Goal: Task Accomplishment & Management: Manage account settings

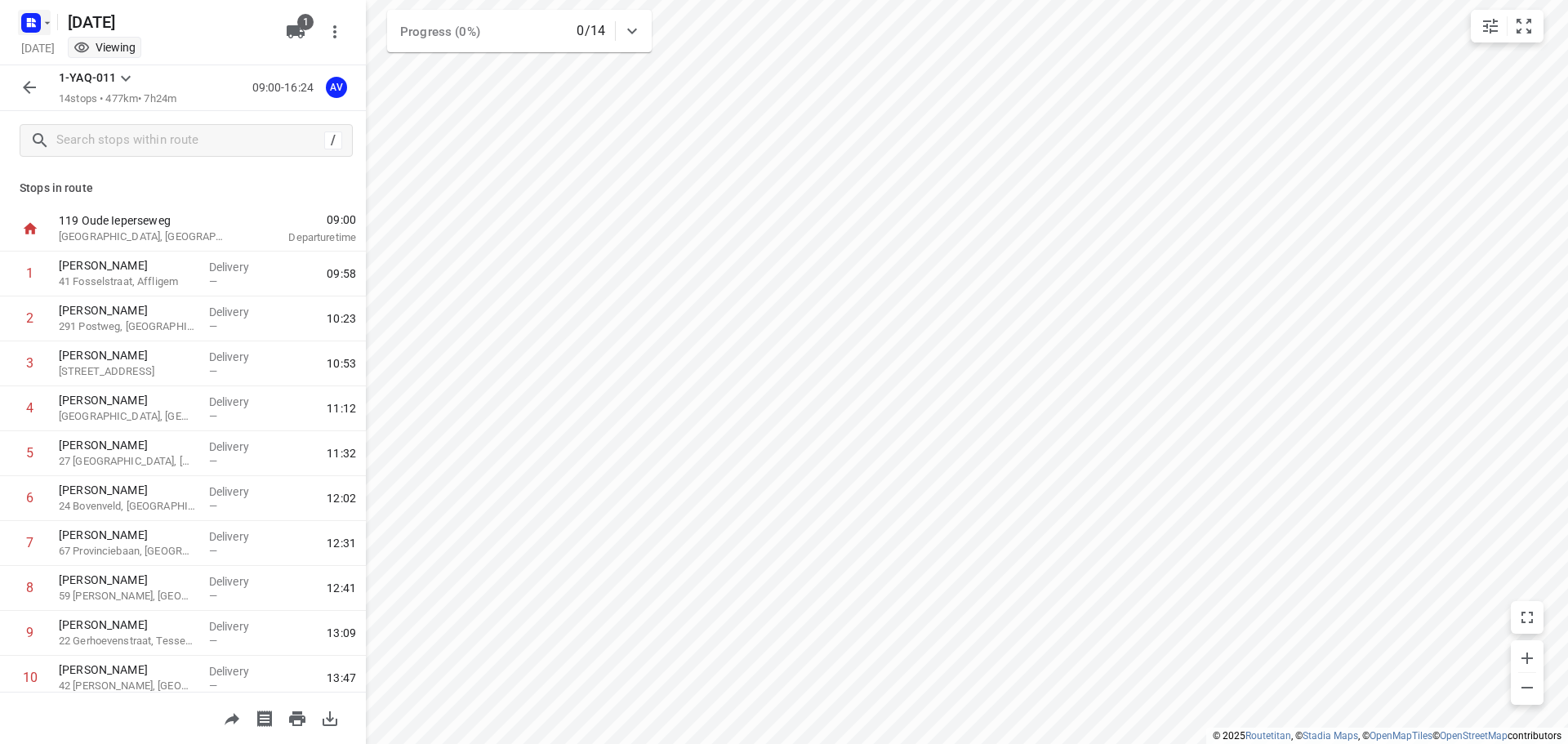
click at [40, 29] on rect "button" at bounding box center [31, 23] width 20 height 20
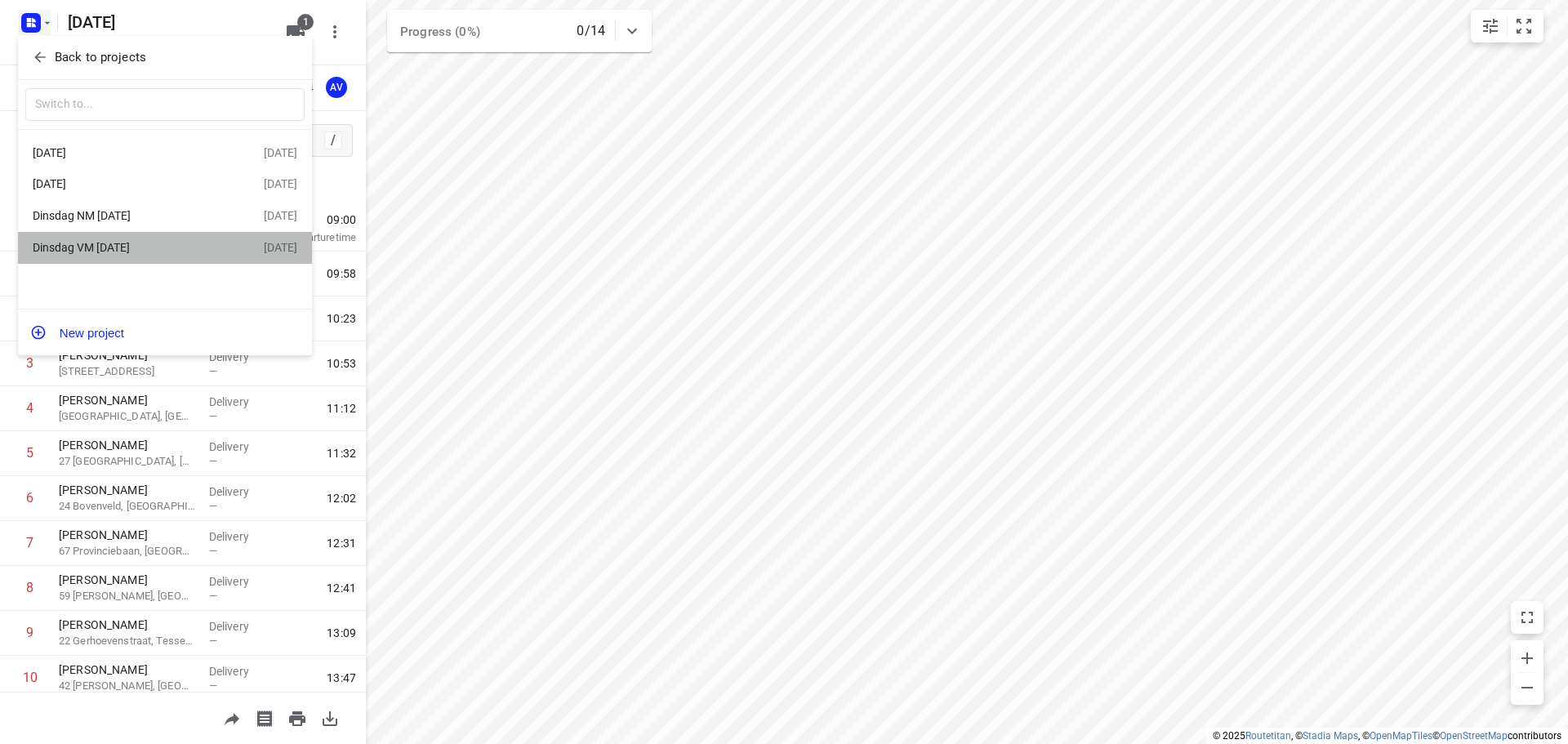
click at [119, 252] on div "Dinsdag VM [DATE]" at bounding box center [126, 247] width 188 height 13
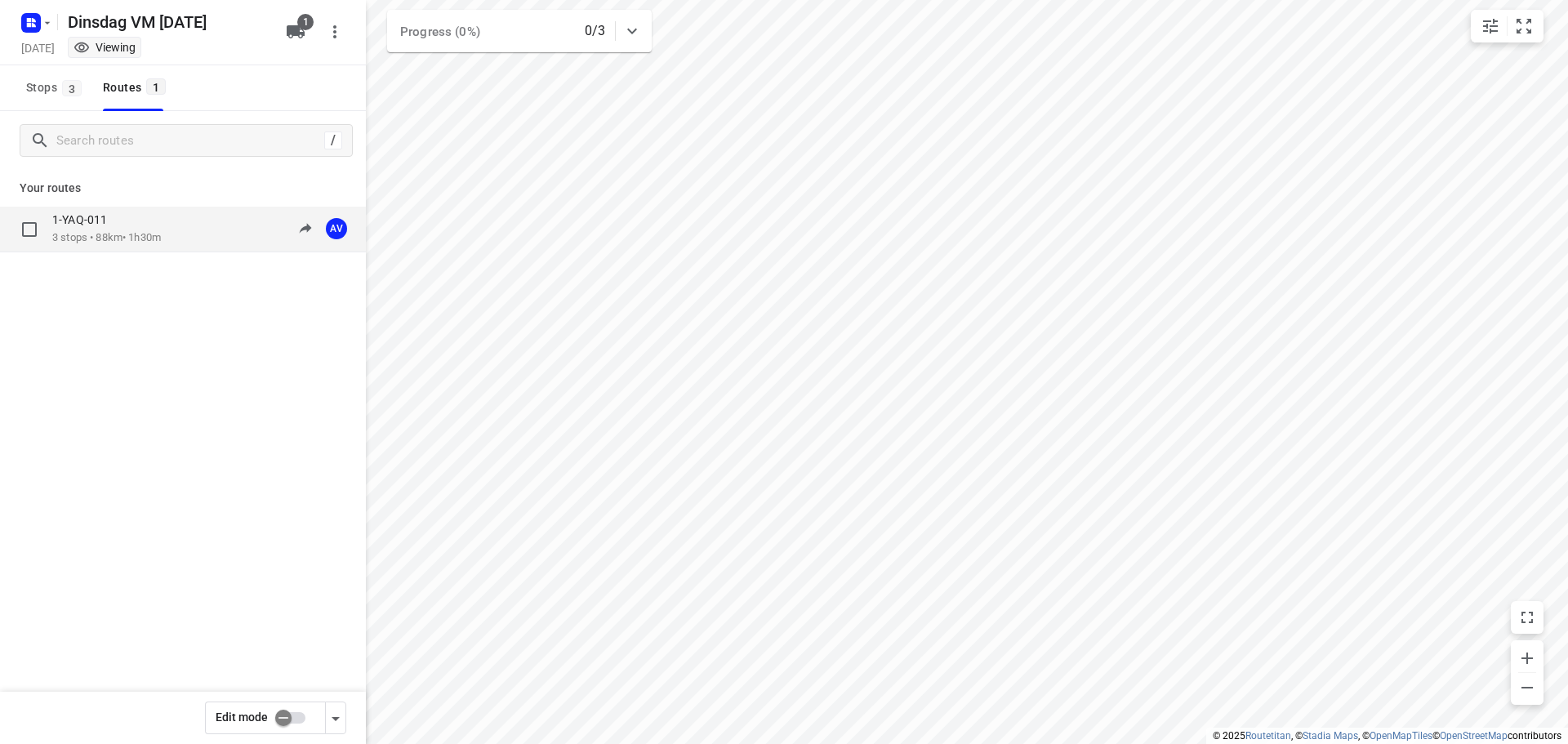
click at [198, 246] on div "1-YAQ-011 3 stops • 88km • 1h30m 09:00-10:30 AV" at bounding box center [182, 228] width 366 height 45
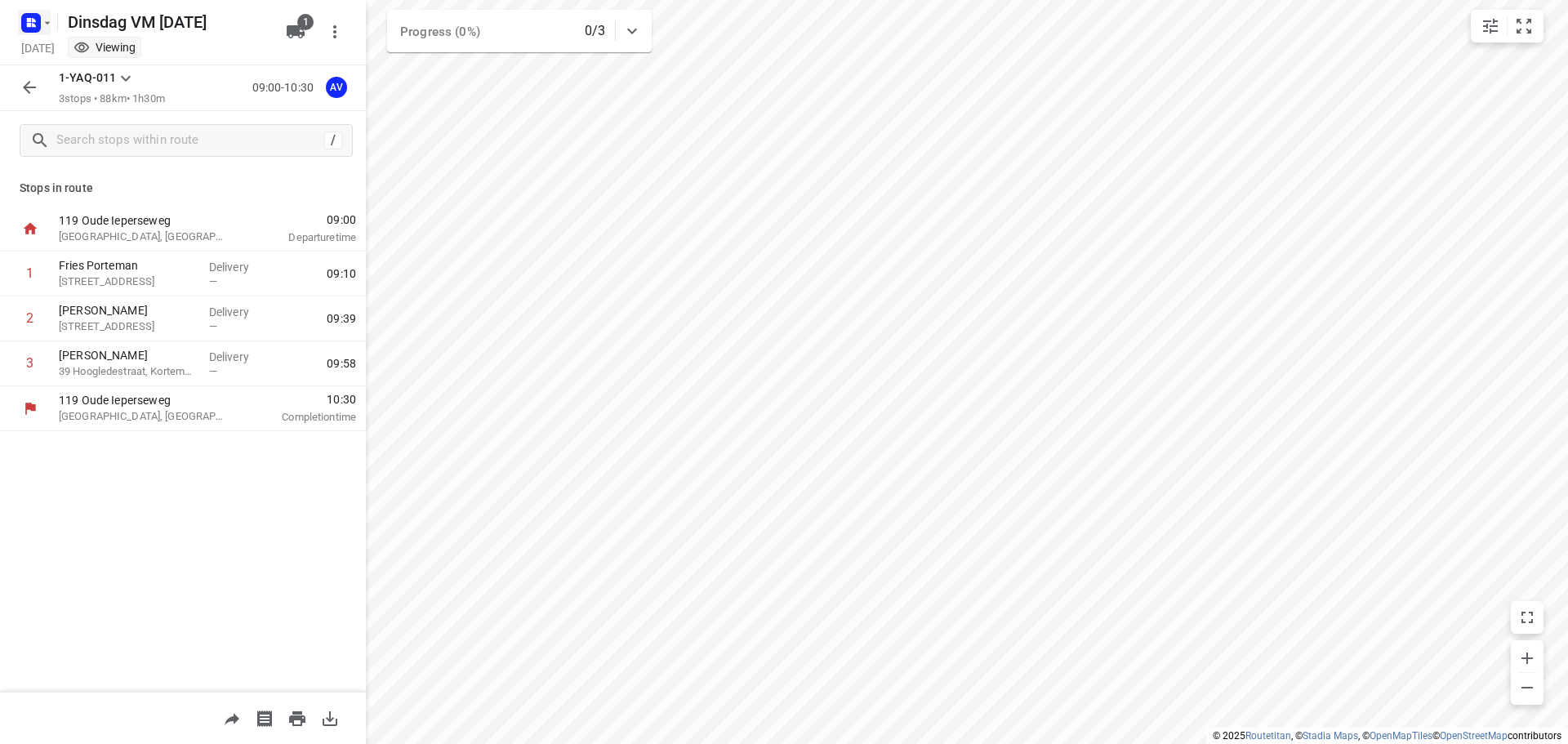
click at [35, 23] on rect "button" at bounding box center [31, 23] width 20 height 20
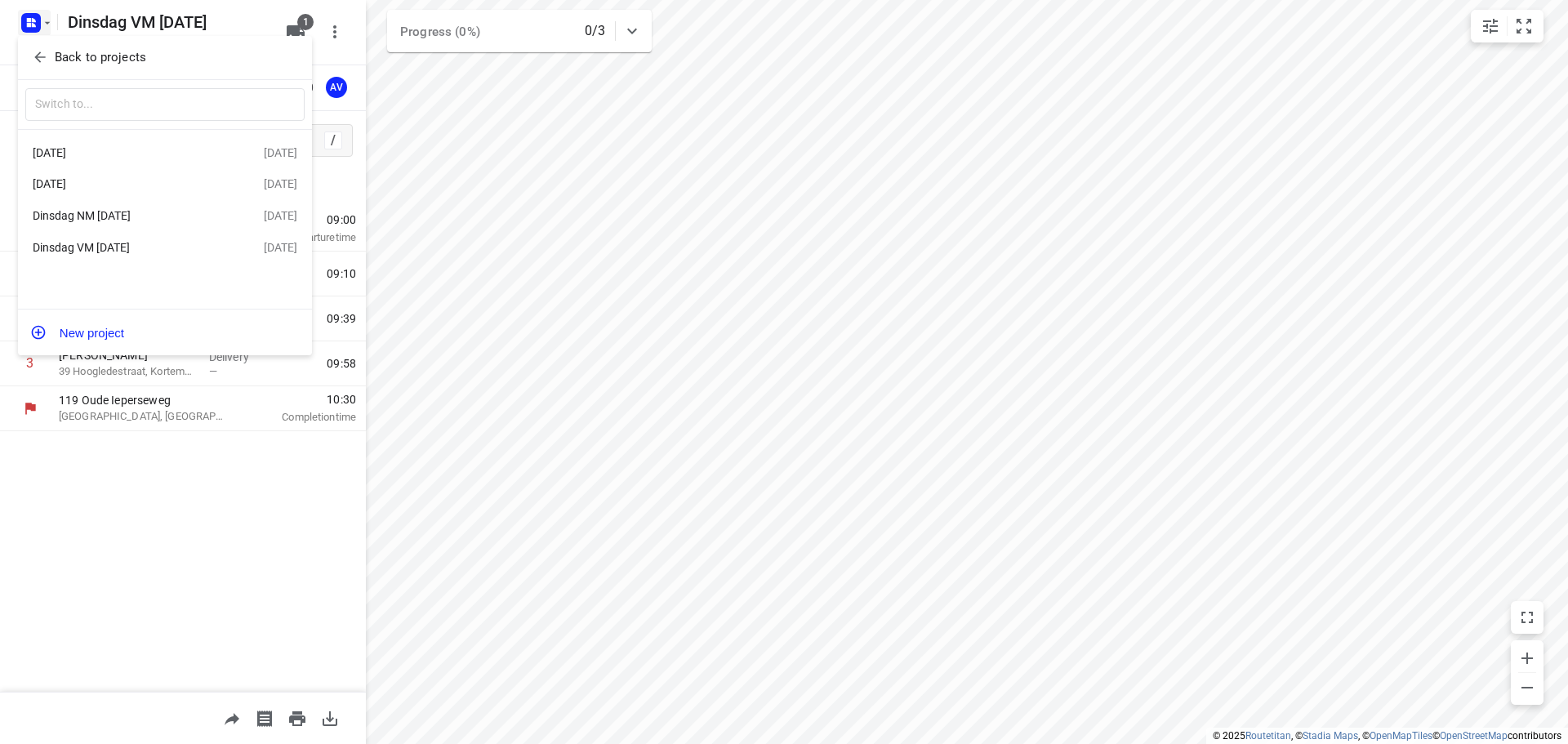
click at [141, 220] on div "Dinsdag NM [DATE]" at bounding box center [126, 215] width 188 height 13
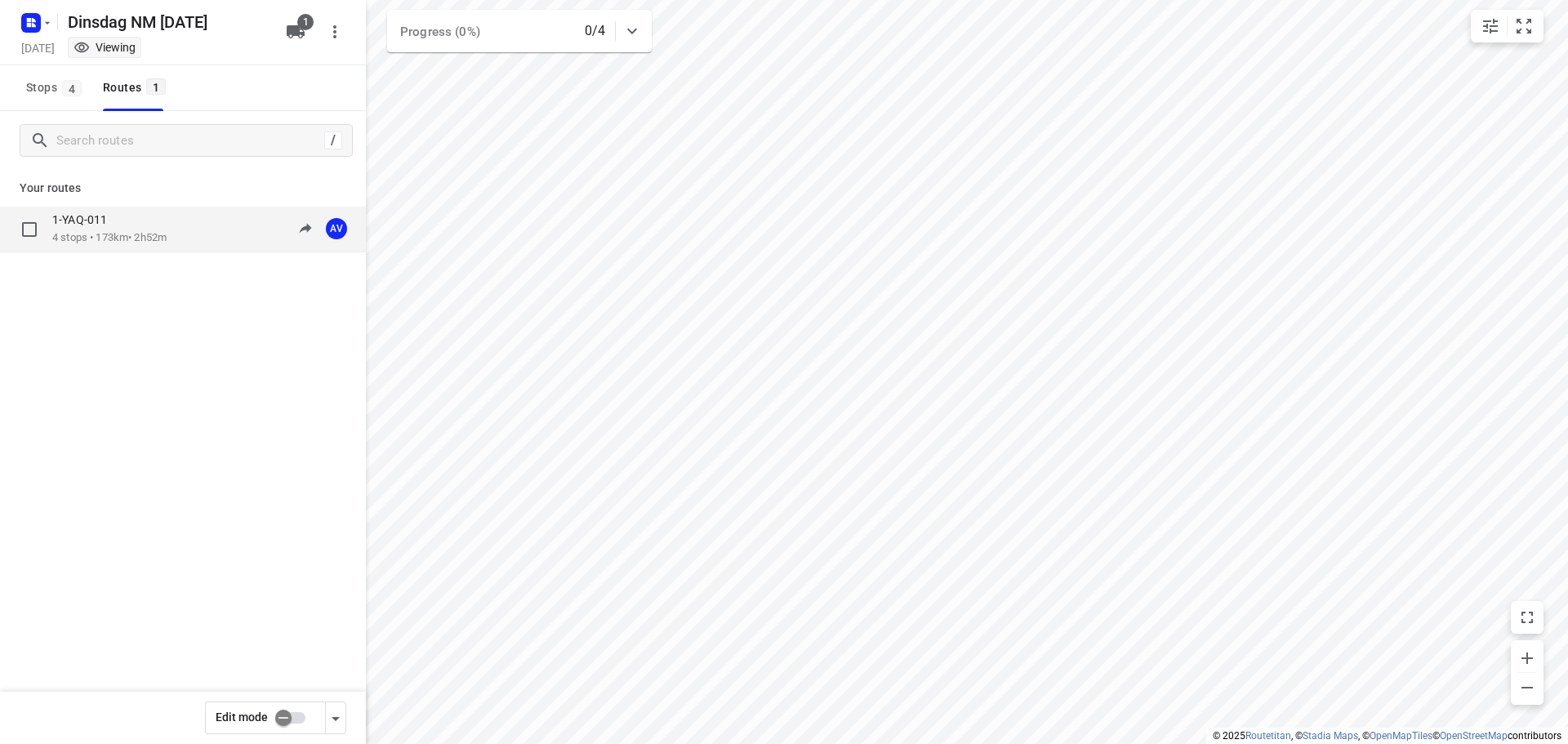
click at [162, 236] on p "4 stops • 173km • 2h52m" at bounding box center [109, 237] width 115 height 15
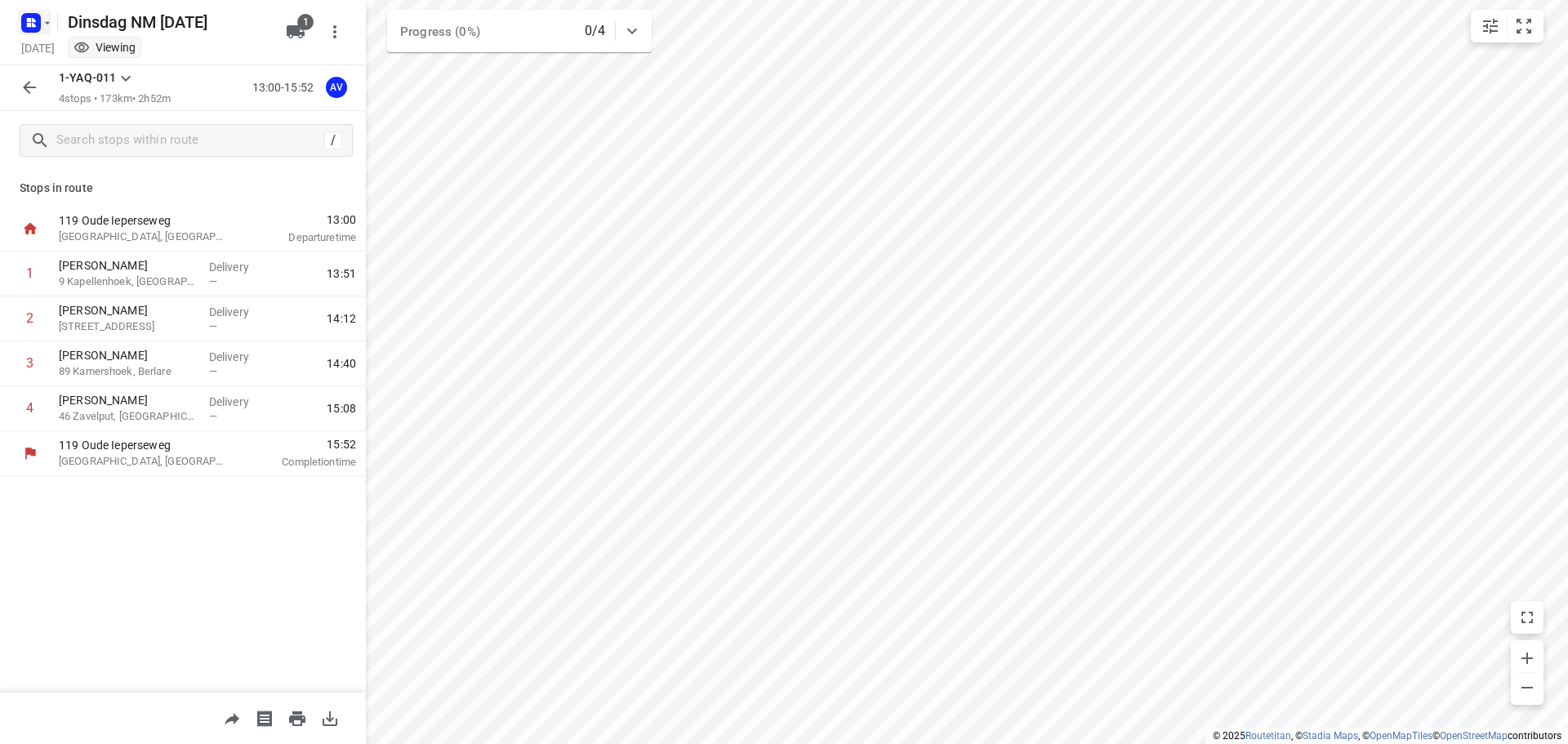
click at [40, 24] on rect "button" at bounding box center [31, 23] width 20 height 20
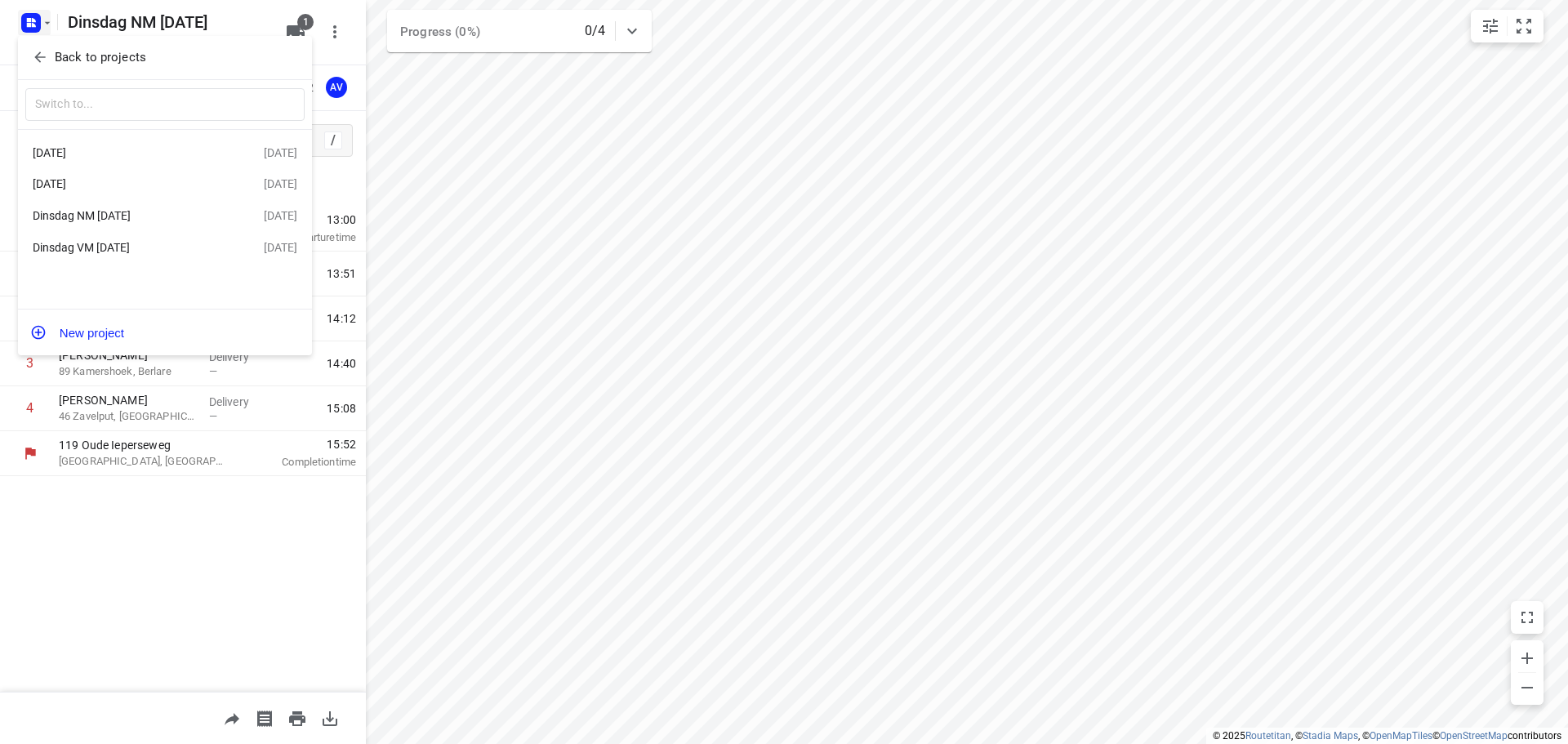
click at [142, 247] on div "Dinsdag VM [DATE]" at bounding box center [126, 247] width 188 height 13
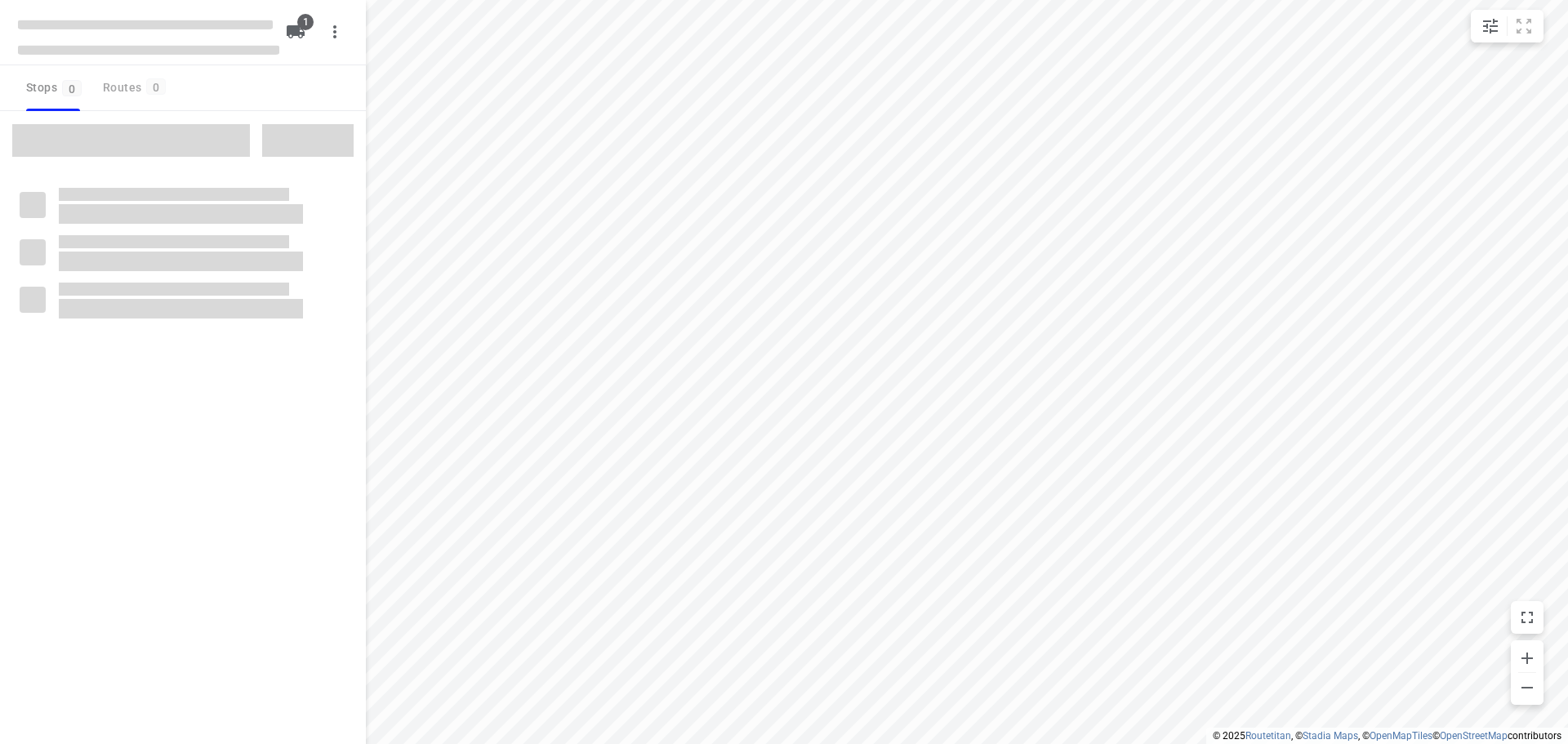
type input "distance"
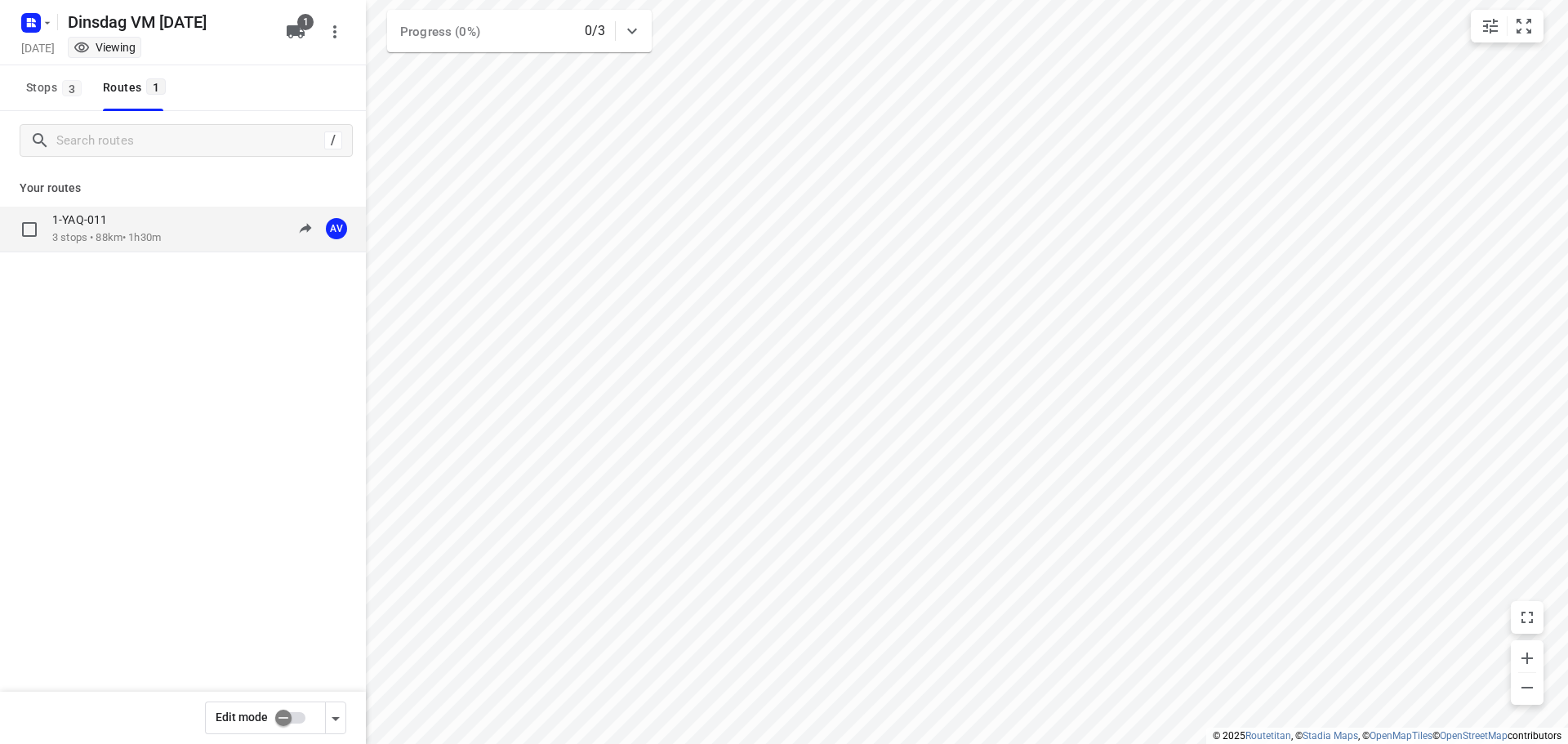
click at [167, 239] on div "1-YAQ-011 3 stops • 88km • 1h30m 09:00-10:30 AV" at bounding box center [209, 229] width 314 height 34
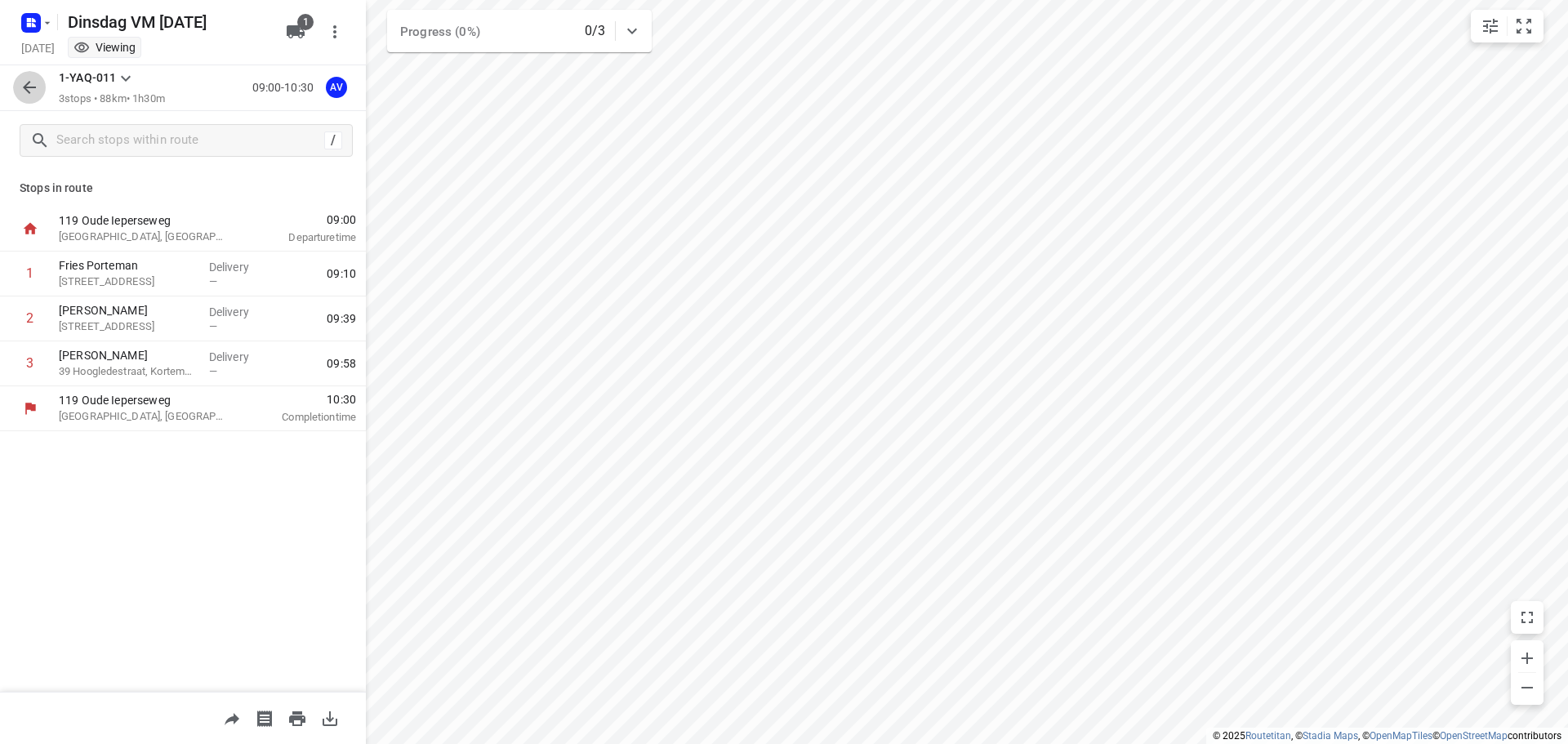
click at [30, 90] on icon "button" at bounding box center [29, 87] width 20 height 20
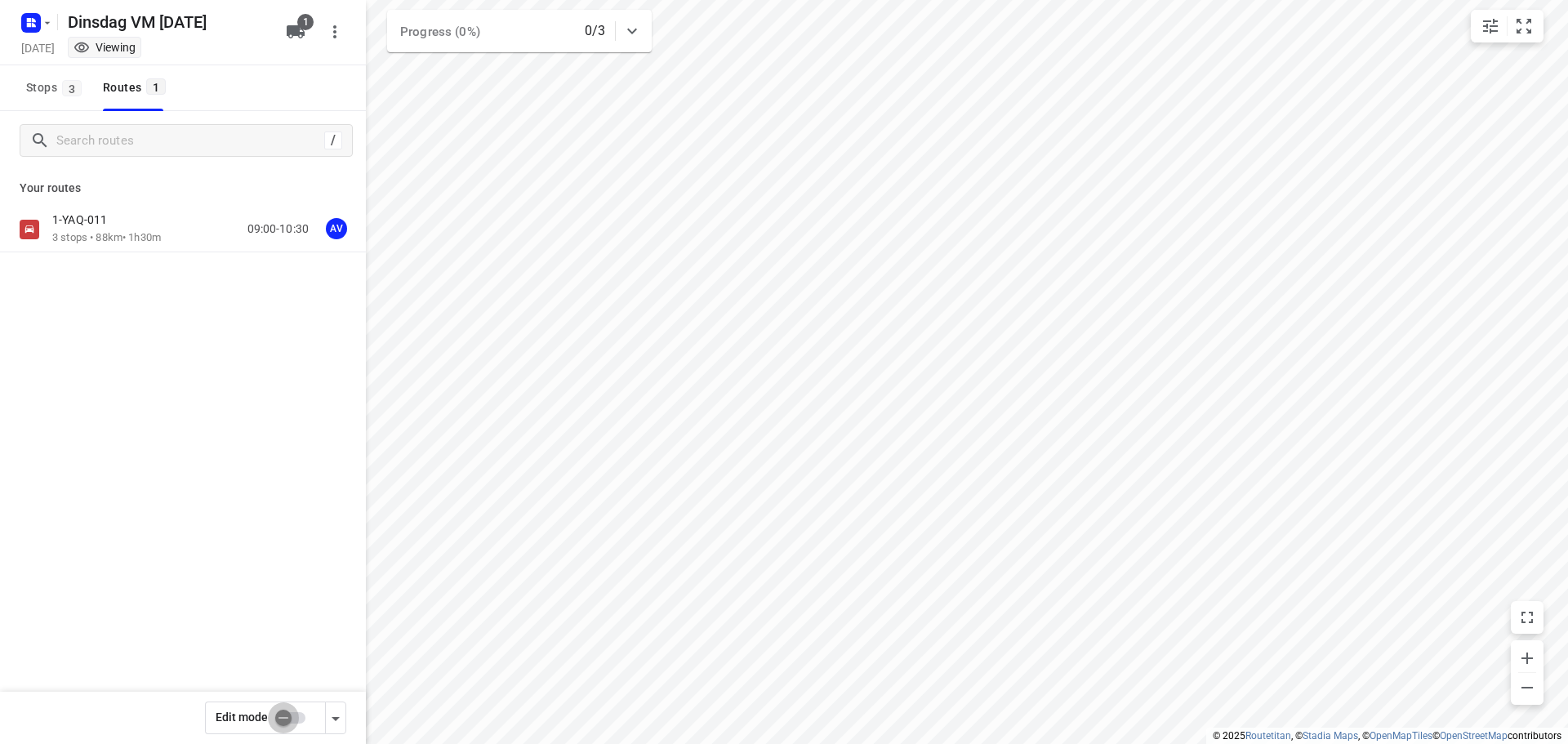
click at [294, 716] on input "checkbox" at bounding box center [283, 717] width 93 height 31
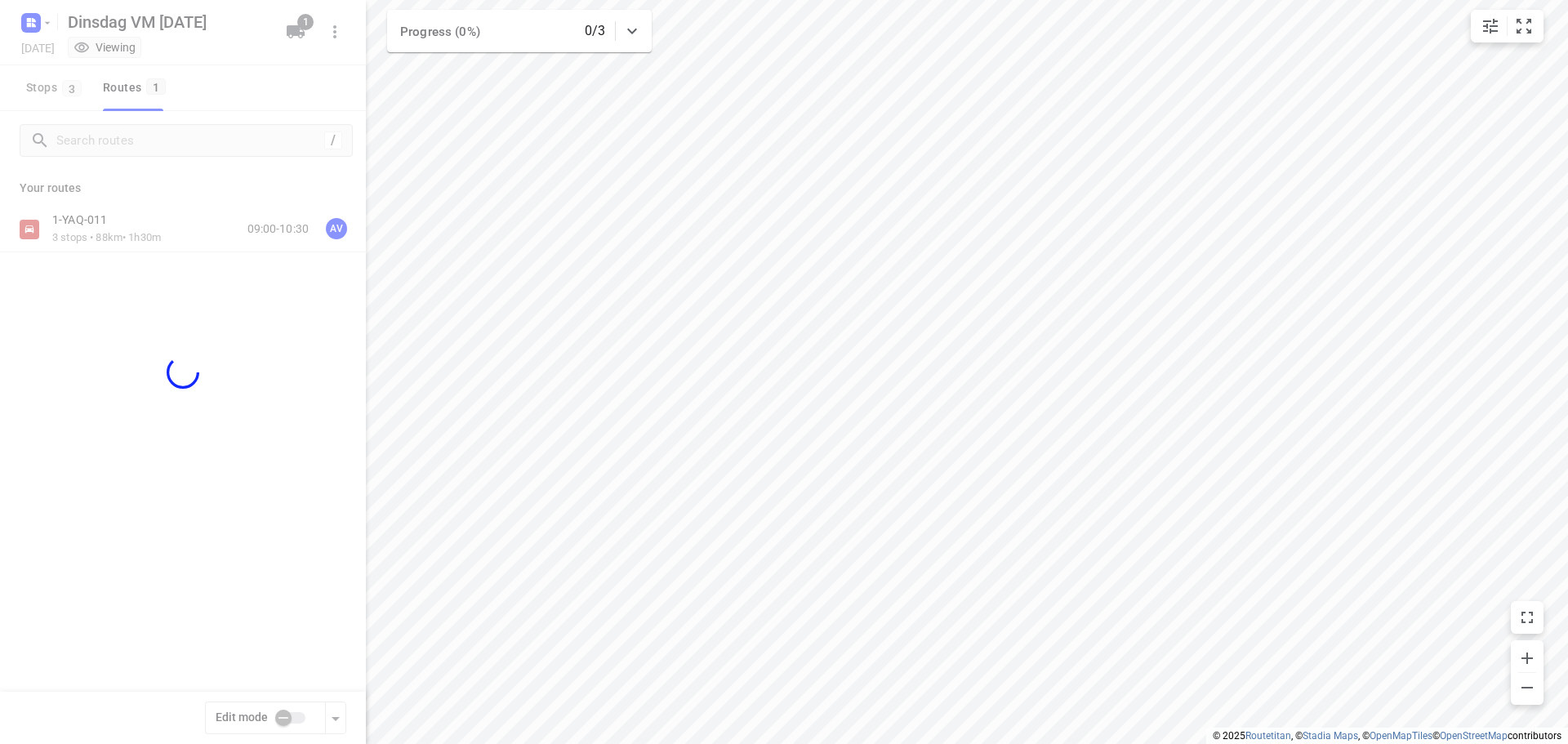
checkbox input "true"
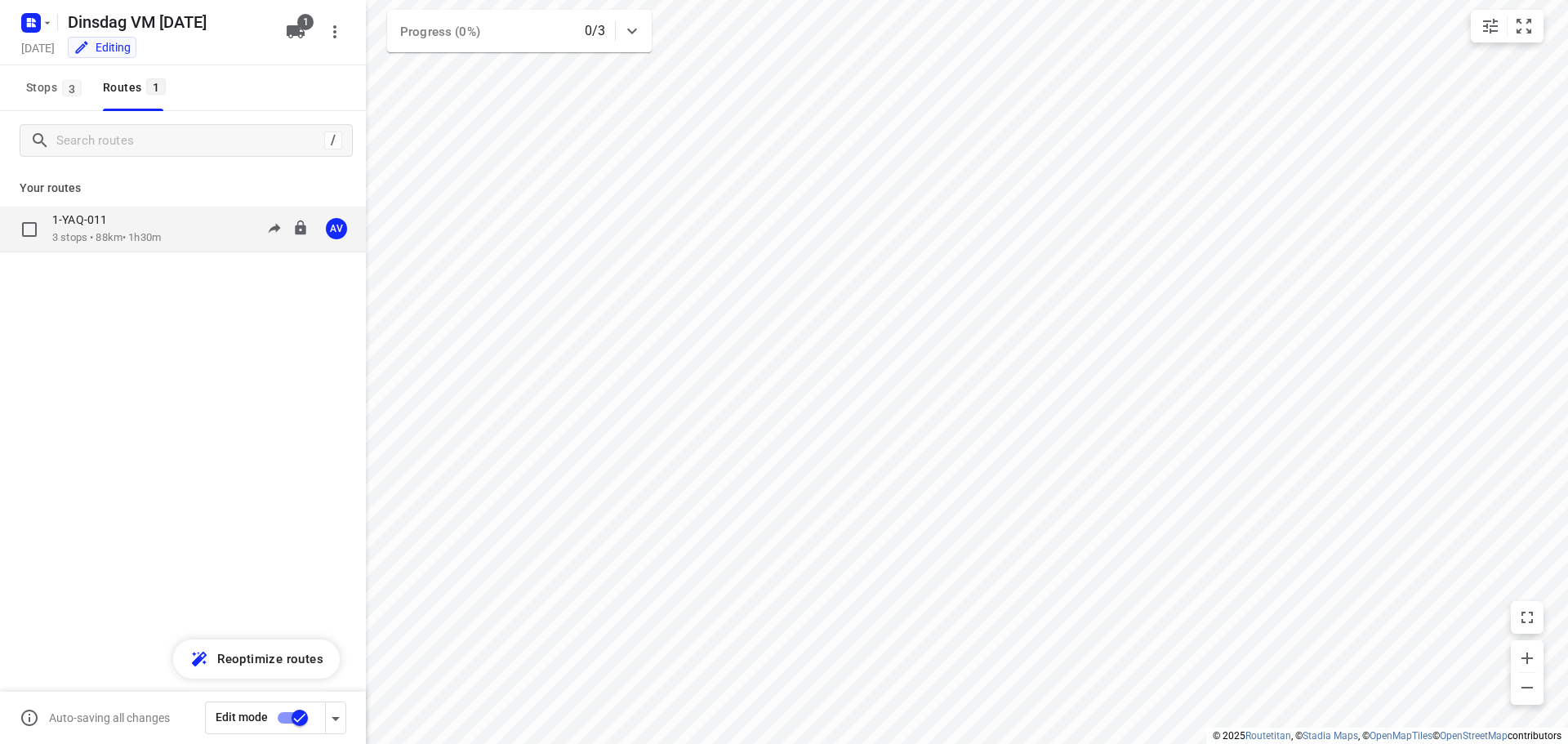
click at [215, 227] on div "1-YAQ-011 3 stops • 88km • 1h30m 09:00-10:30 AV" at bounding box center [209, 229] width 314 height 34
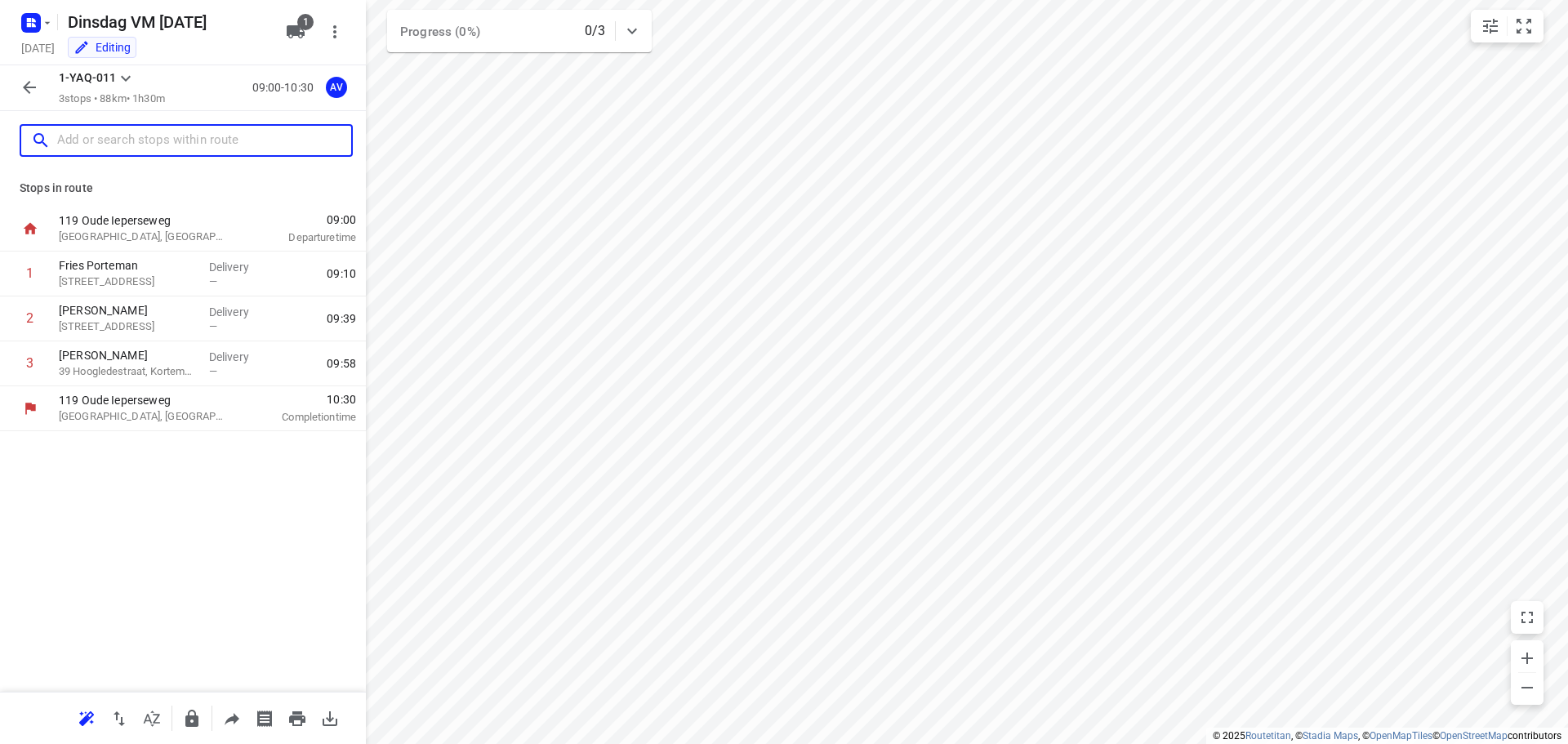
drag, startPoint x: 123, startPoint y: 143, endPoint x: 161, endPoint y: 137, distance: 38.5
click at [125, 143] on input "text" at bounding box center [204, 140] width 294 height 25
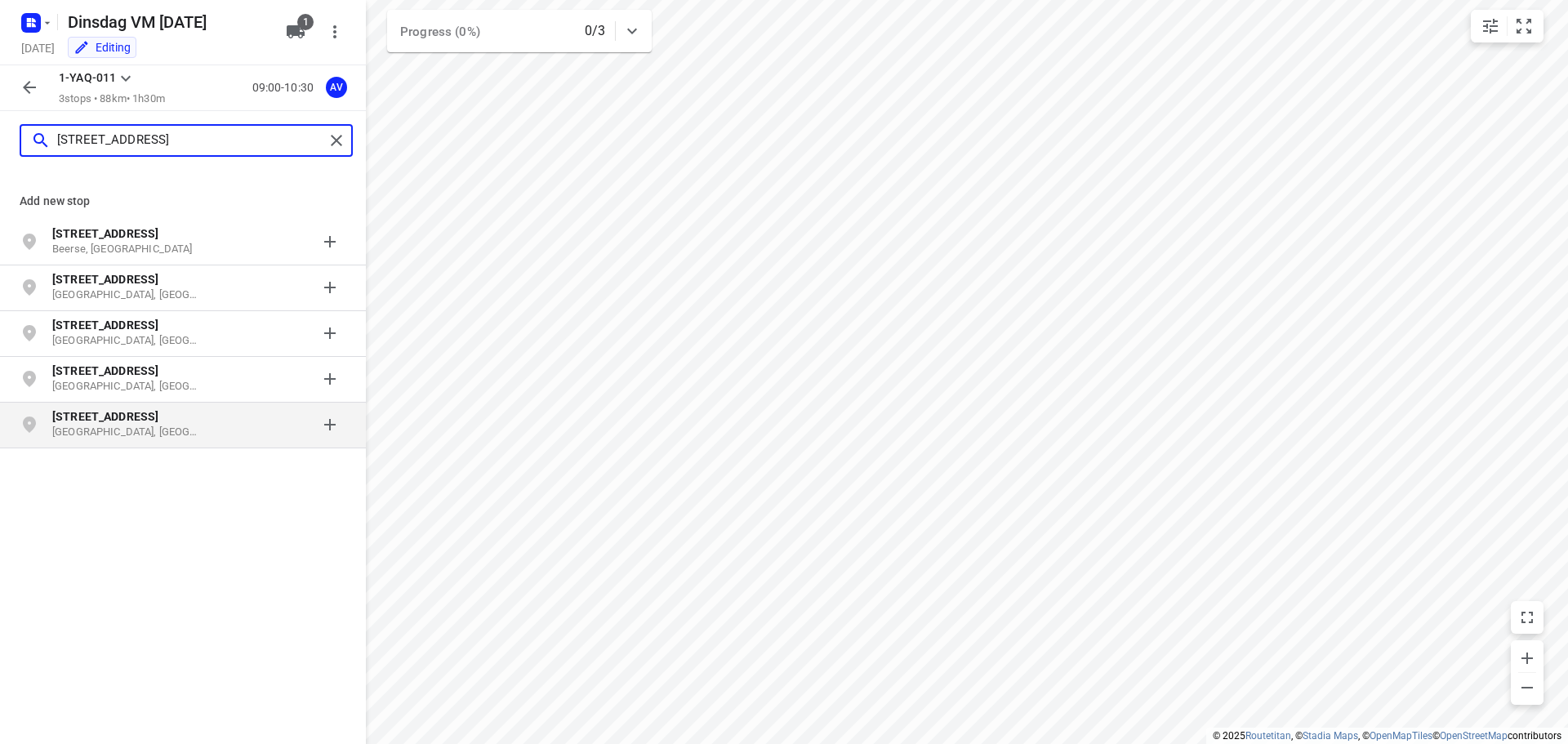
type input "[STREET_ADDRESS]"
click at [185, 429] on p "[GEOGRAPHIC_DATA], [GEOGRAPHIC_DATA]" at bounding box center [127, 432] width 150 height 15
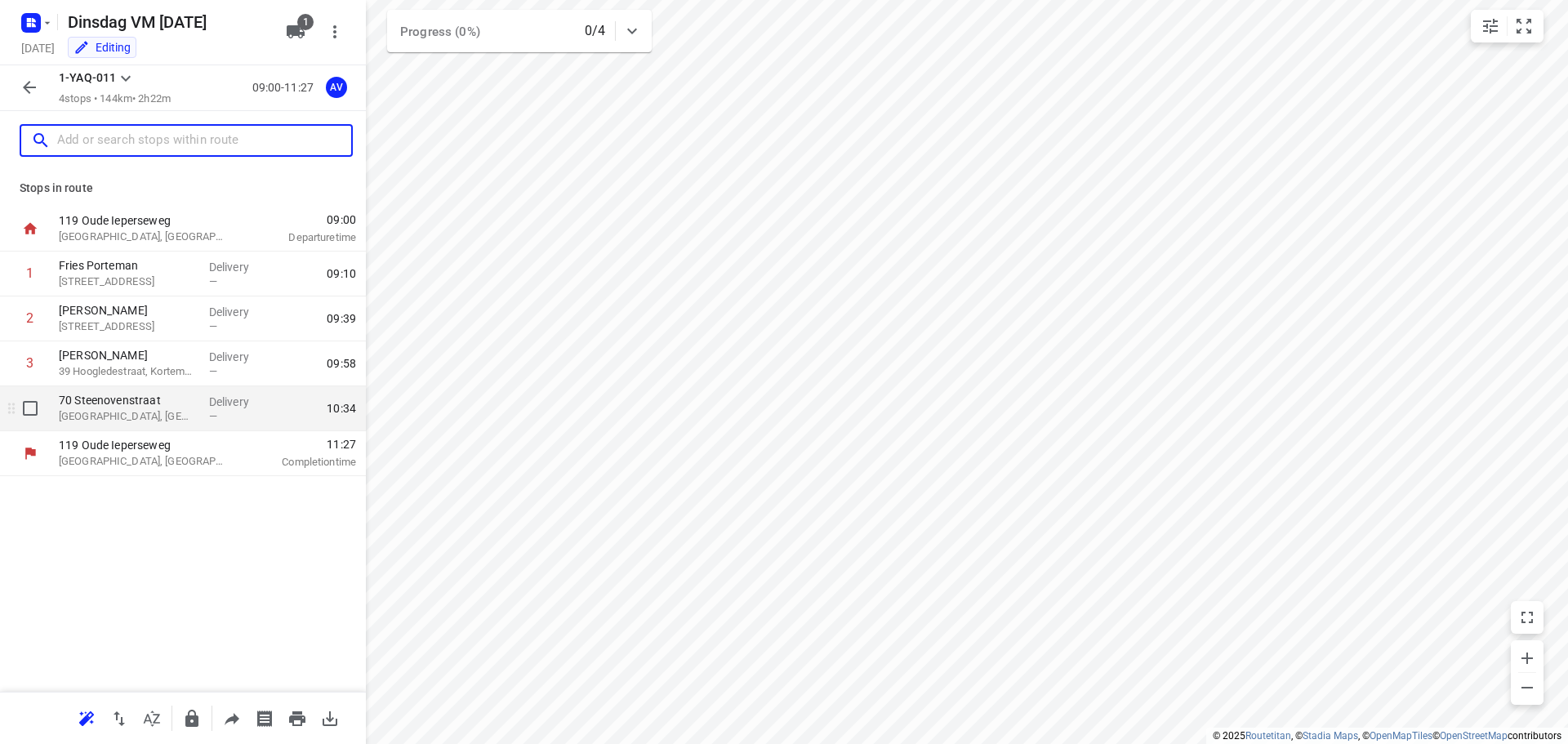
click at [157, 415] on p "[GEOGRAPHIC_DATA], [GEOGRAPHIC_DATA]" at bounding box center [127, 416] width 137 height 16
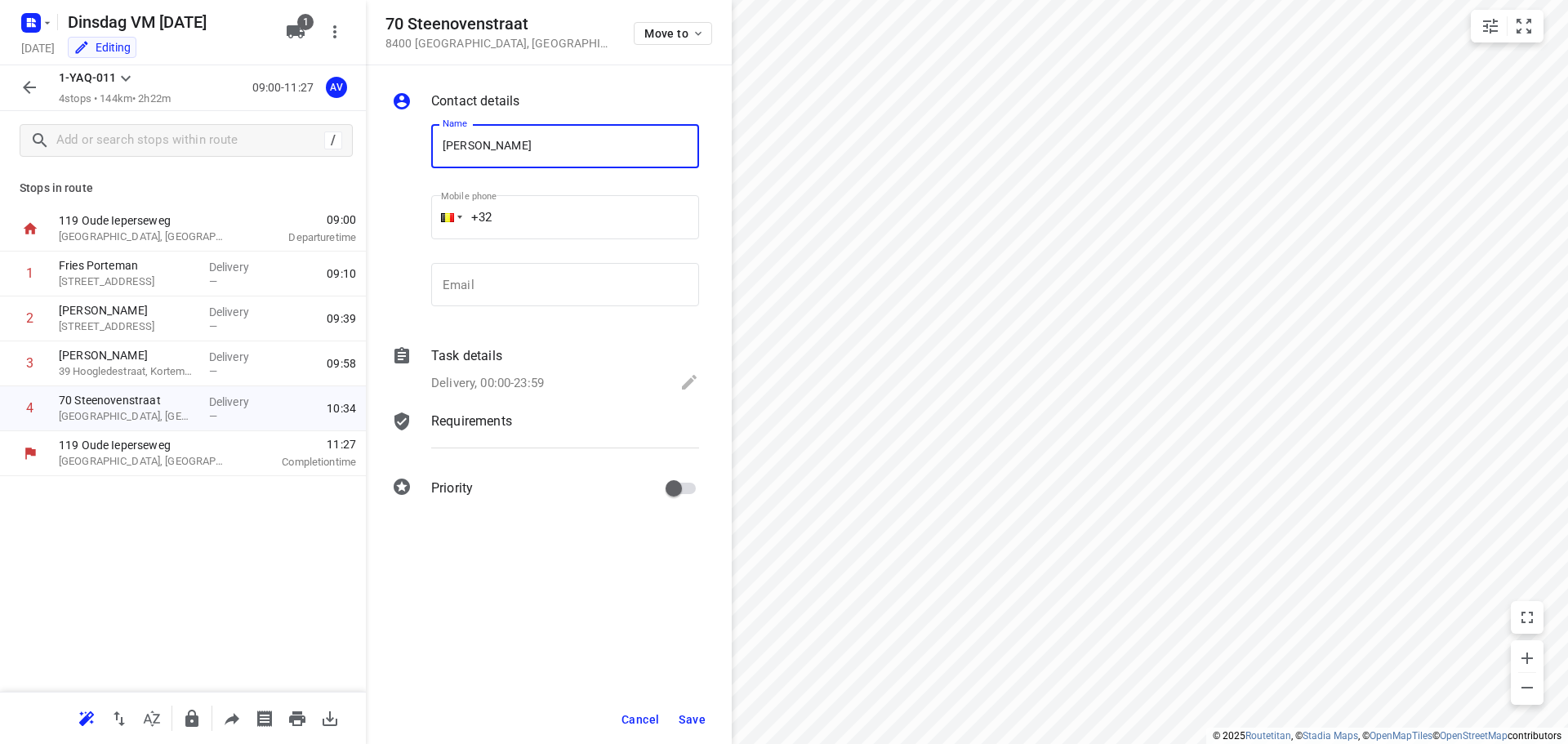
type input "[PERSON_NAME]"
click at [531, 220] on input "+32" at bounding box center [565, 218] width 268 height 44
type input "[PHONE_NUMBER]"
click at [518, 379] on p "Delivery, 00:00-23:59" at bounding box center [487, 383] width 113 height 19
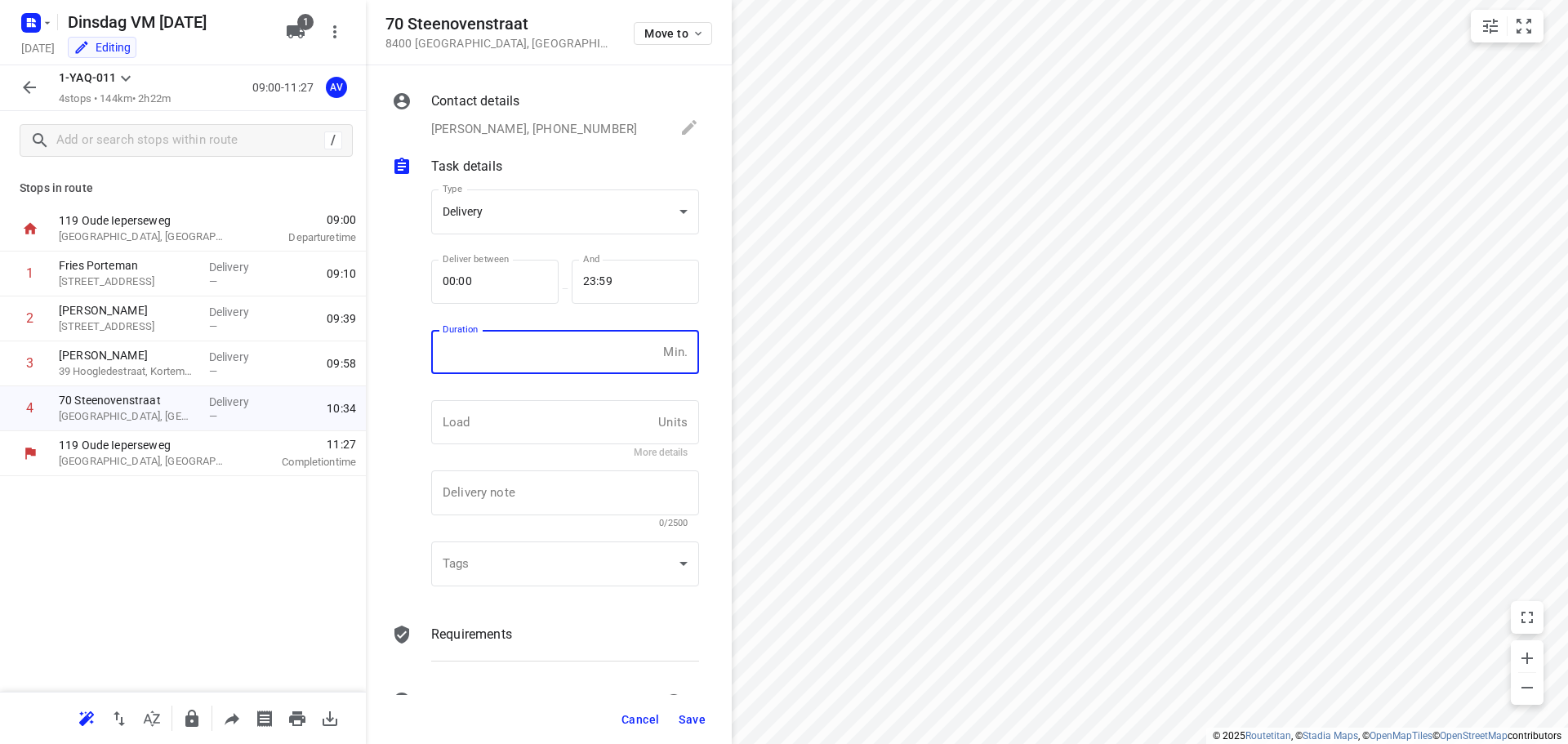
click at [530, 360] on input "number" at bounding box center [543, 352] width 225 height 44
type input "1"
click at [694, 715] on span "Save" at bounding box center [692, 719] width 27 height 13
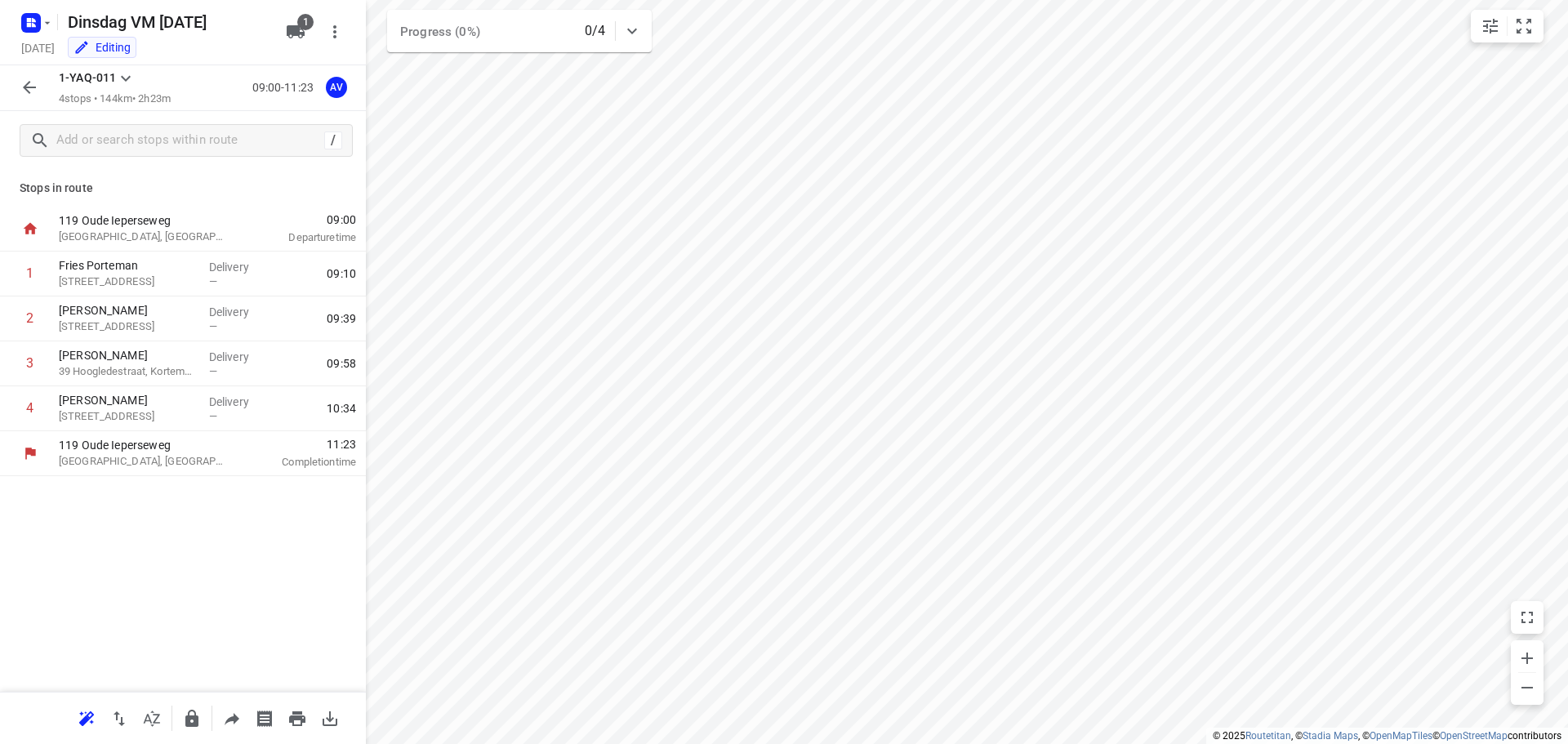
click at [31, 89] on icon "button" at bounding box center [29, 87] width 20 height 20
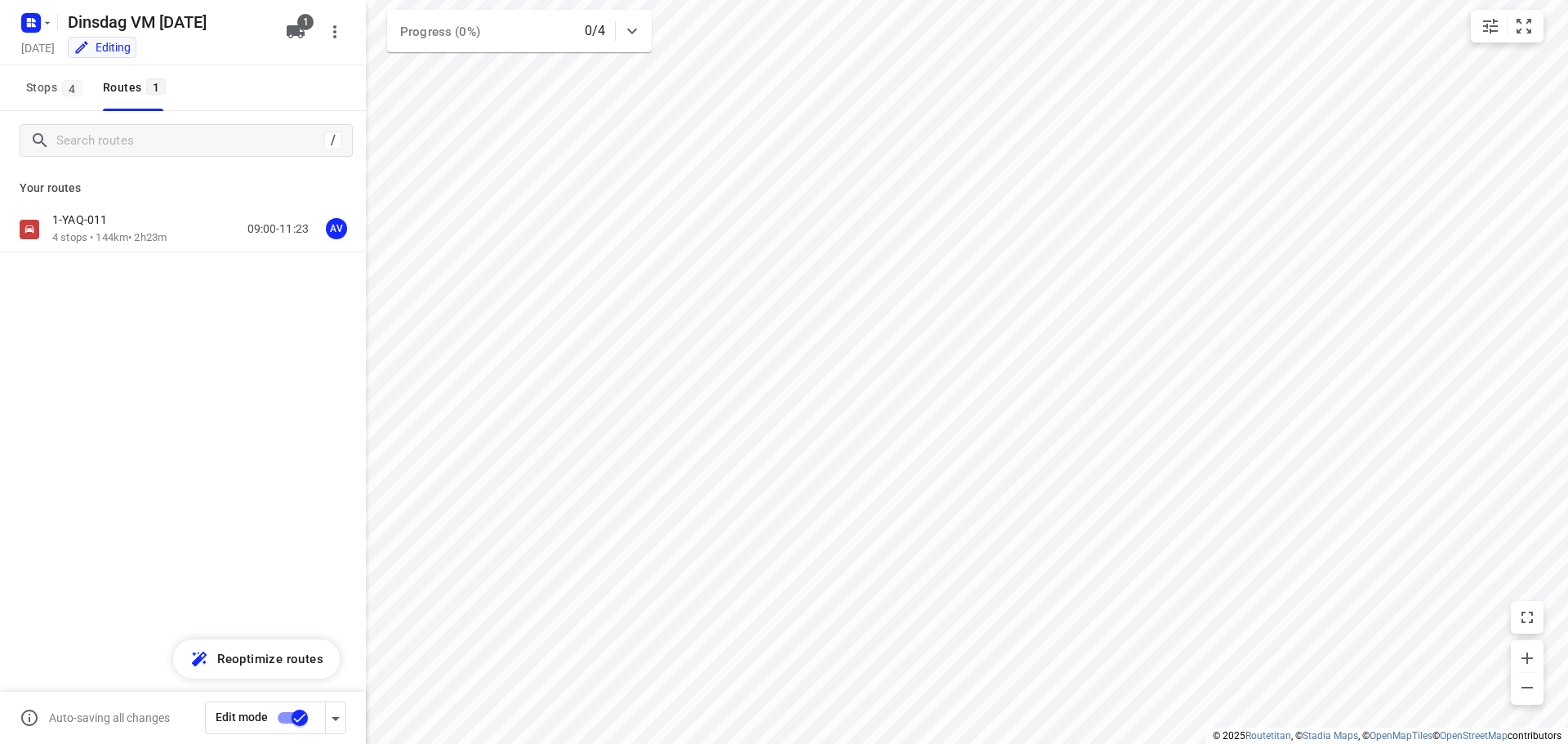
click at [285, 718] on input "checkbox" at bounding box center [300, 717] width 93 height 31
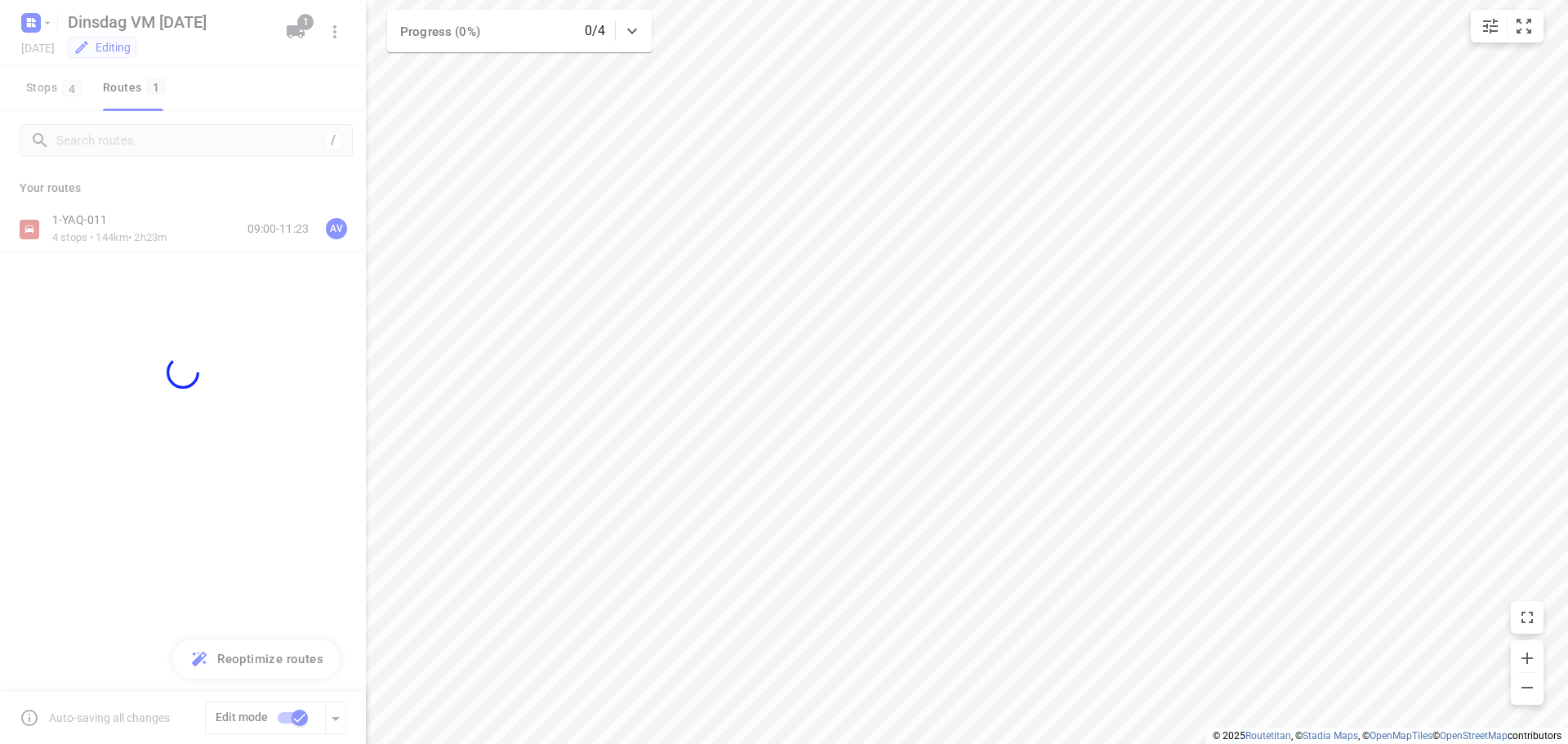
checkbox input "false"
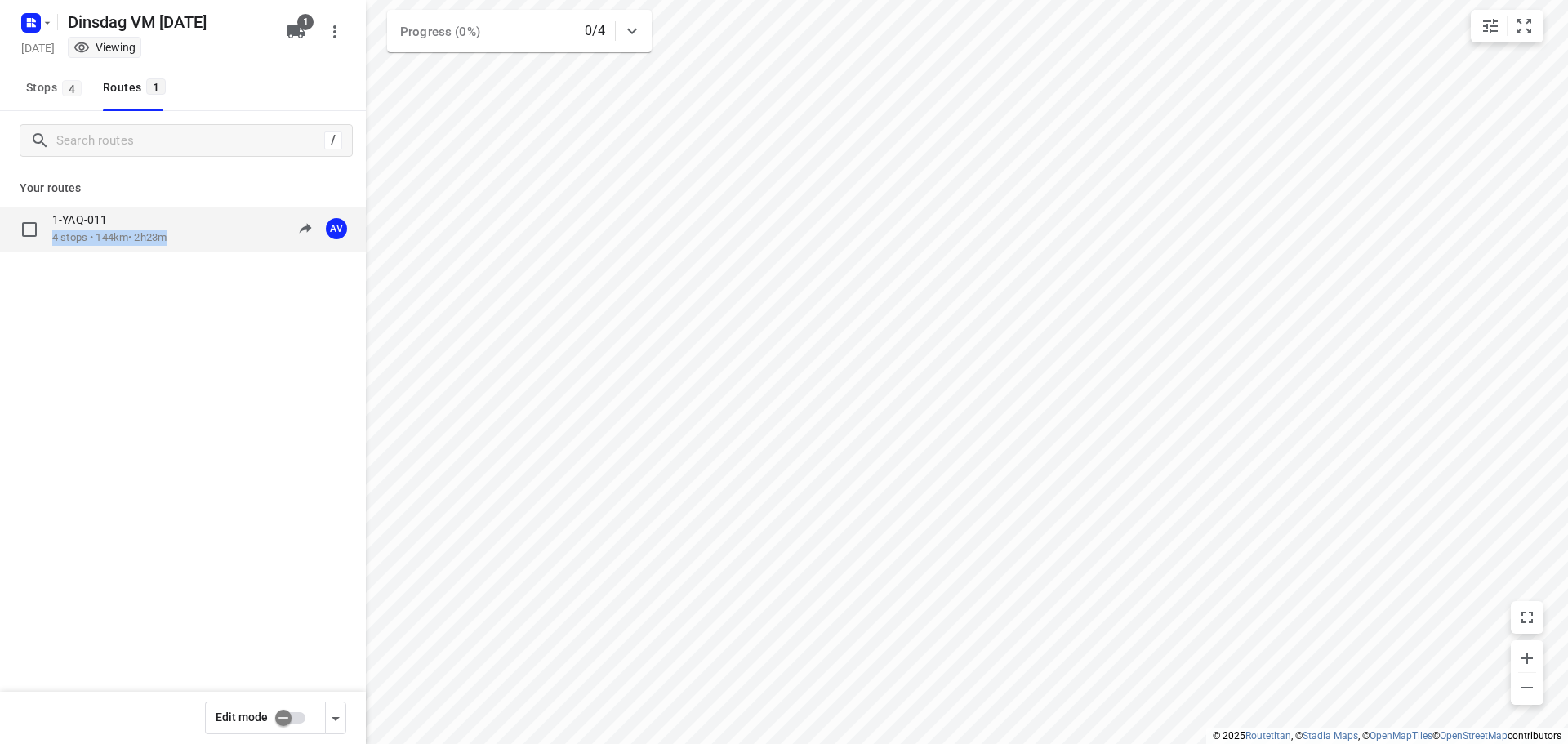
click at [195, 232] on div "1-YAQ-011 4 stops • 144km • 2h23m 09:00-11:23 AV" at bounding box center [209, 229] width 314 height 34
